Goal: Download file/media

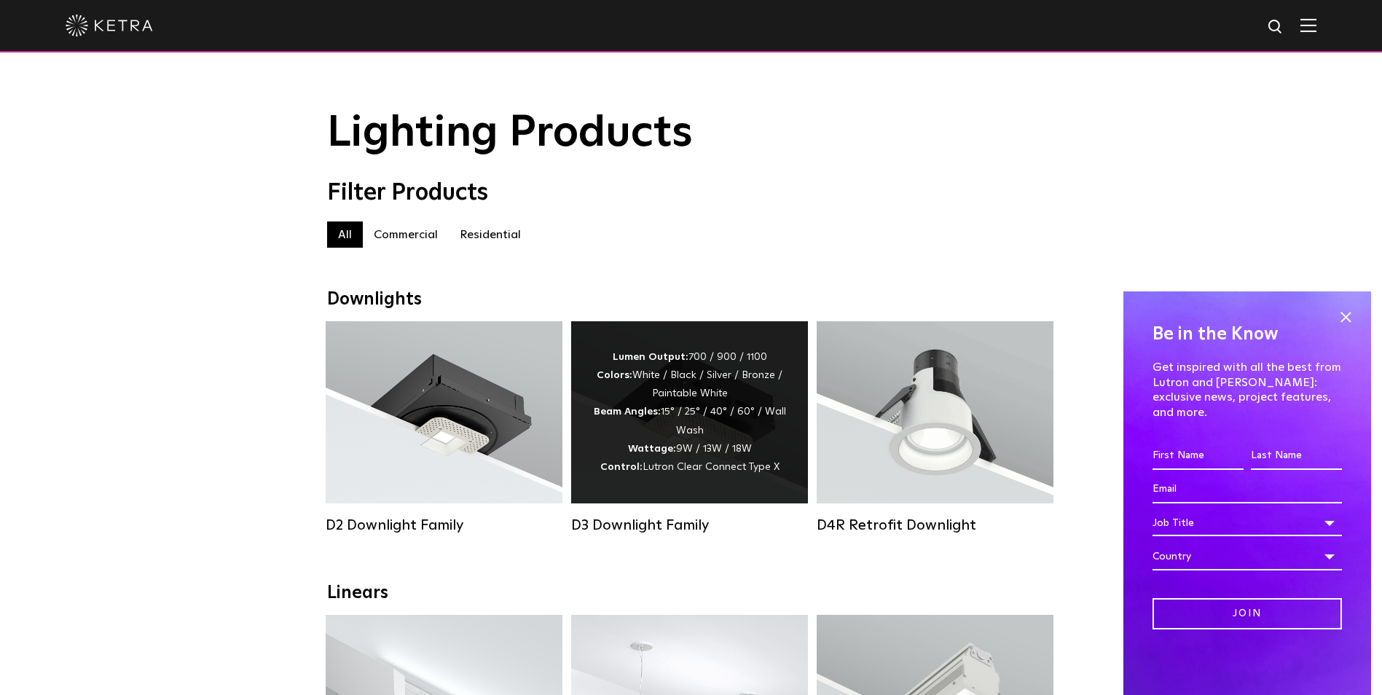
click at [676, 452] on strong "Wattage:" at bounding box center [652, 449] width 48 height 10
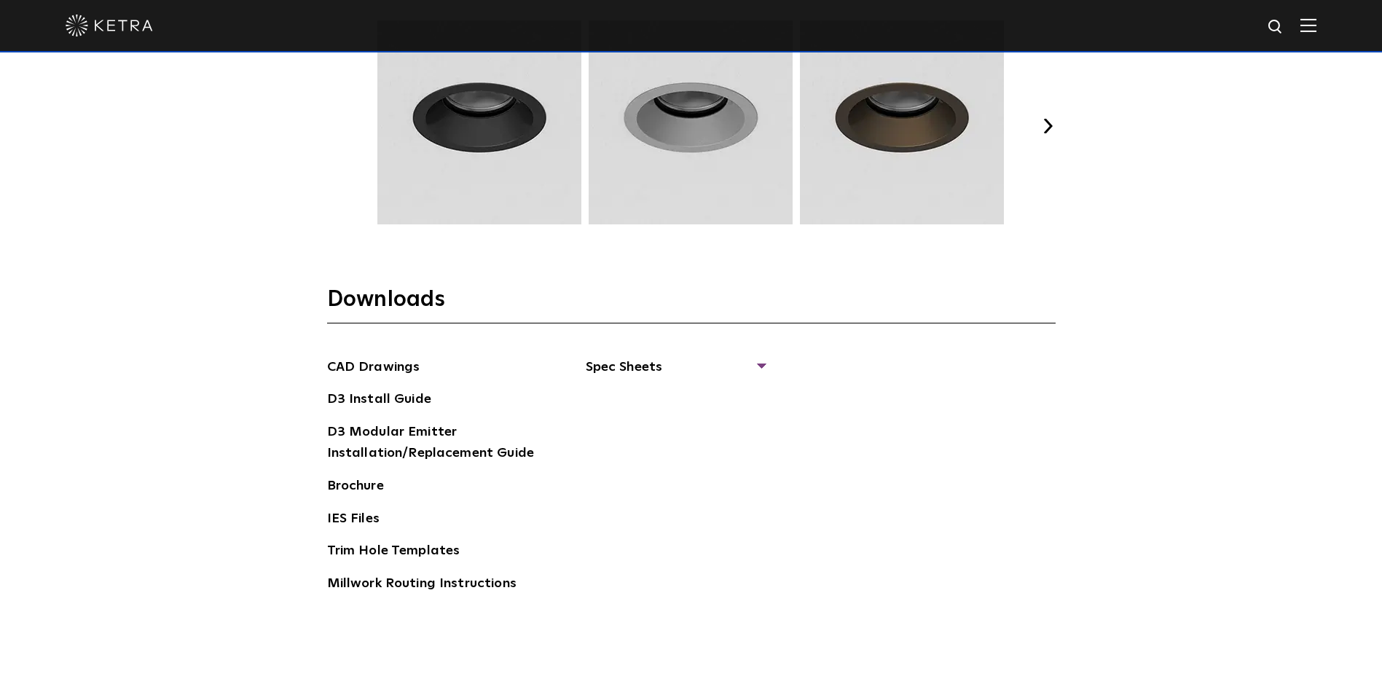
scroll to position [2185, 0]
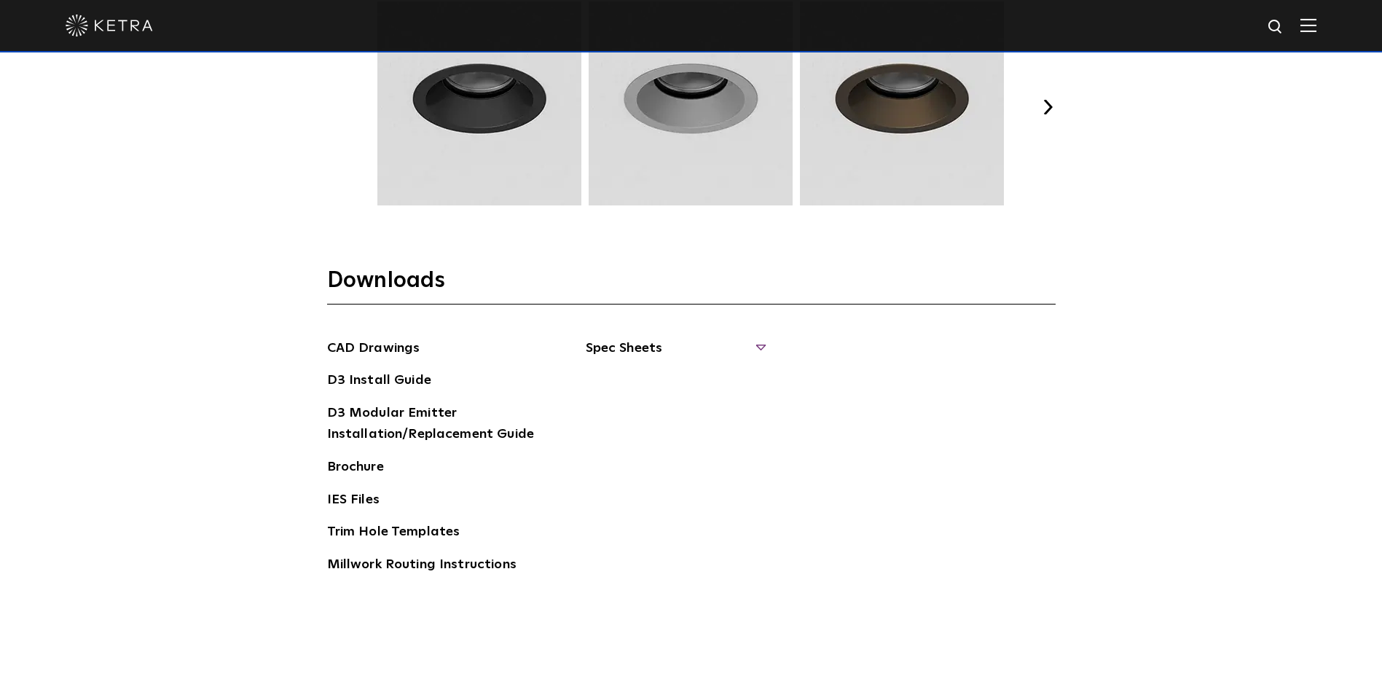
click at [759, 339] on span "Spec Sheets" at bounding box center [675, 354] width 178 height 32
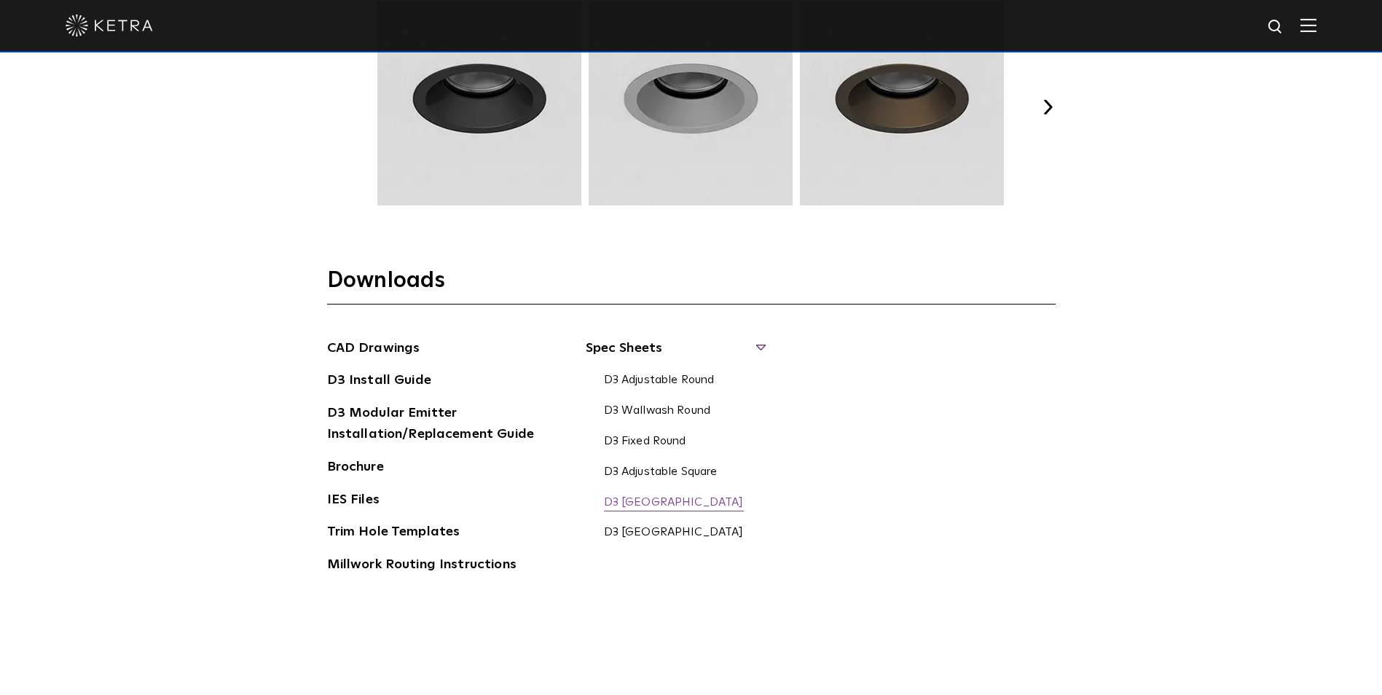
click at [677, 503] on link "D3 [GEOGRAPHIC_DATA]" at bounding box center [674, 503] width 140 height 16
